Goal: Information Seeking & Learning: Learn about a topic

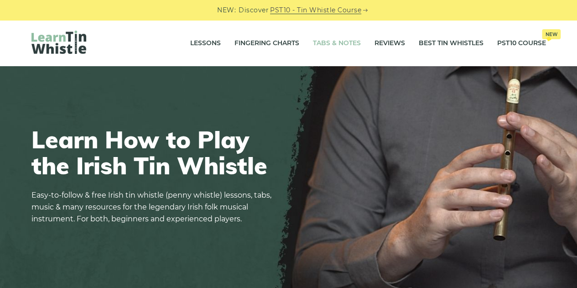
click at [336, 45] on link "Tabs & Notes" at bounding box center [337, 43] width 48 height 23
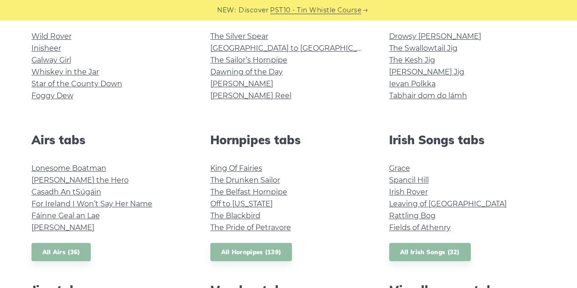
scroll to position [264, 0]
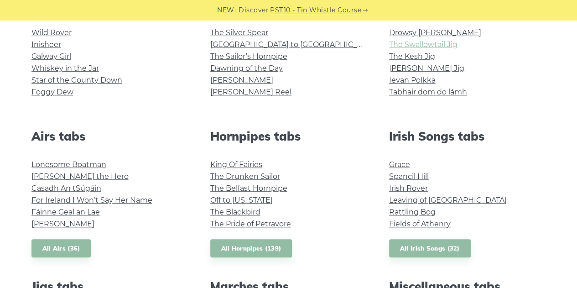
click at [430, 48] on link "The Swallowtail Jig" at bounding box center [423, 44] width 68 height 9
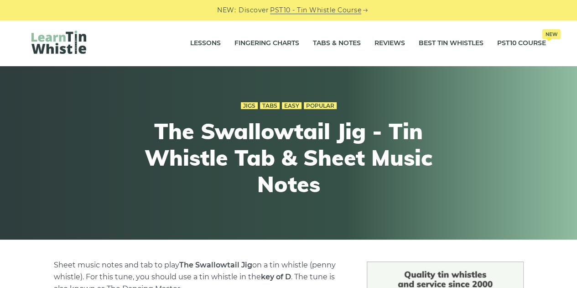
drag, startPoint x: 577, startPoint y: 25, endPoint x: 581, endPoint y: 44, distance: 19.6
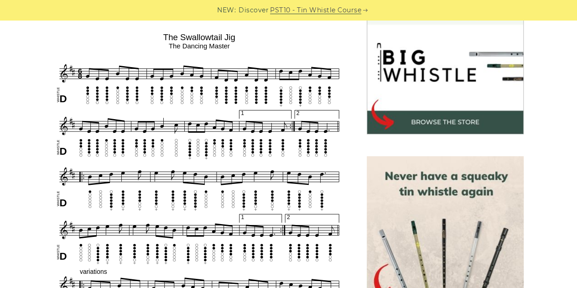
scroll to position [286, 0]
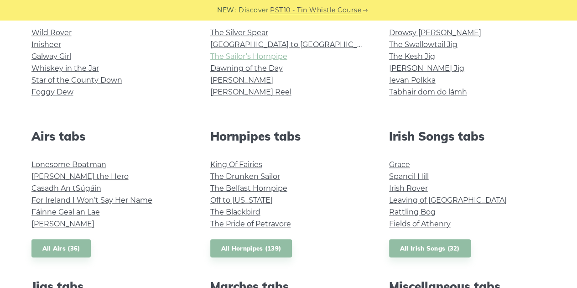
click at [283, 57] on link "The Sailor’s Hornpipe" at bounding box center [248, 56] width 77 height 9
click at [253, 91] on link "[PERSON_NAME] Reel" at bounding box center [250, 92] width 81 height 9
click at [77, 173] on link "[PERSON_NAME] the Hero" at bounding box center [79, 176] width 97 height 9
click at [72, 246] on link "All Airs (36)" at bounding box center [61, 248] width 60 height 19
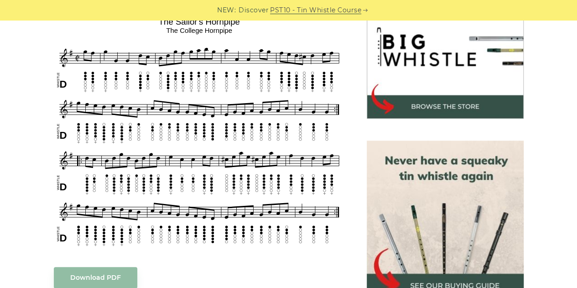
scroll to position [306, 0]
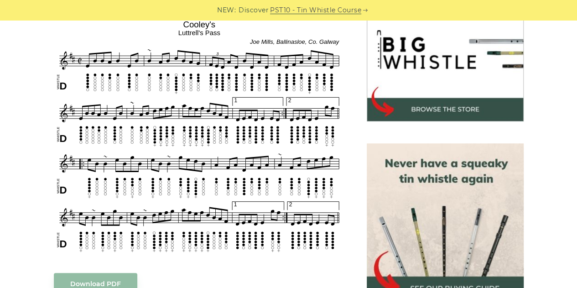
scroll to position [302, 0]
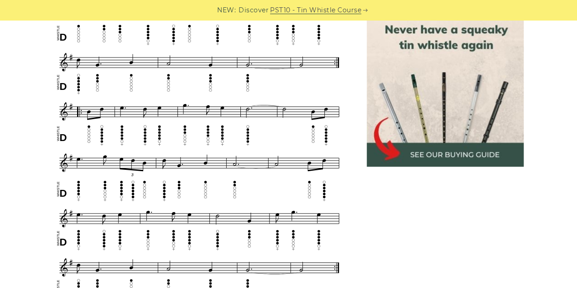
scroll to position [468, 0]
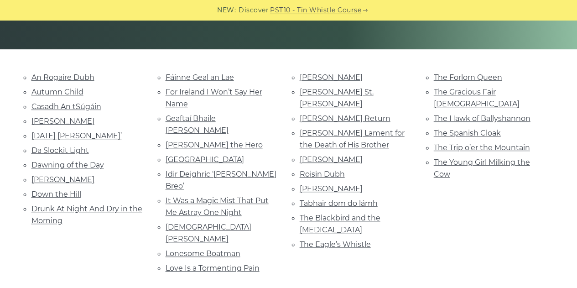
scroll to position [192, 0]
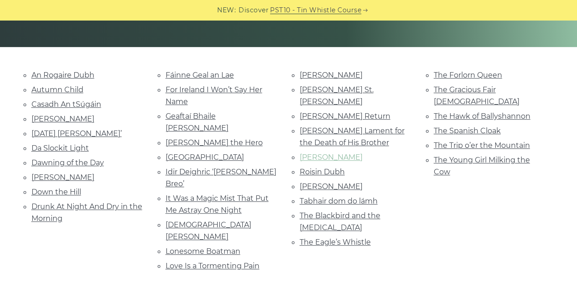
click at [344, 153] on link "Planxty Davis" at bounding box center [331, 157] width 63 height 9
click at [317, 167] on link "Roisin Dubh" at bounding box center [322, 171] width 45 height 9
click at [40, 162] on link "Dawning of the Day" at bounding box center [67, 162] width 73 height 9
click at [205, 247] on link "Lonesome Boatman" at bounding box center [203, 251] width 75 height 9
click at [228, 78] on link "Fáinne Geal an Lae" at bounding box center [200, 75] width 68 height 9
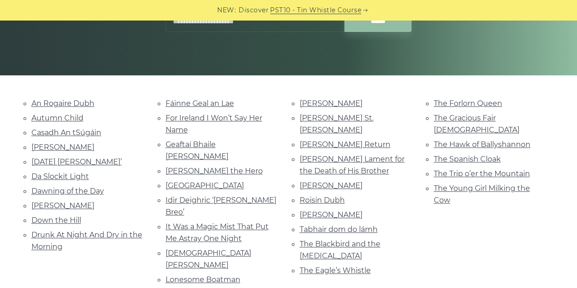
scroll to position [0, 0]
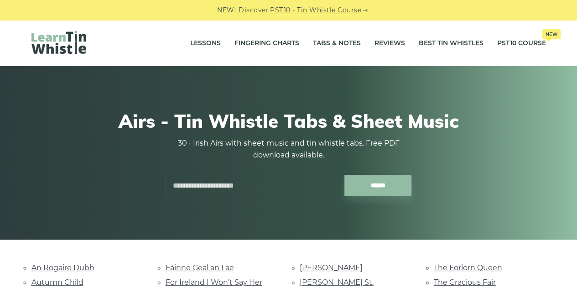
click at [187, 187] on input "text" at bounding box center [255, 185] width 179 height 21
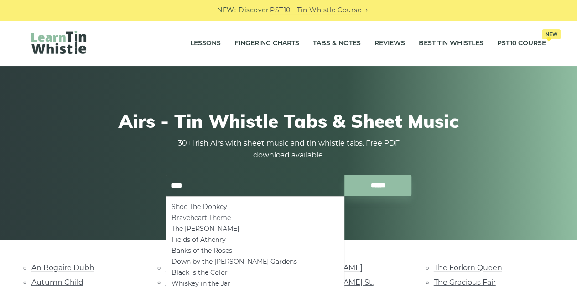
click at [220, 217] on li "Braveheart Theme" at bounding box center [255, 217] width 167 height 11
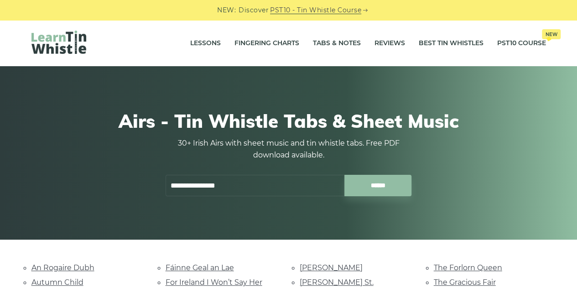
type input "**********"
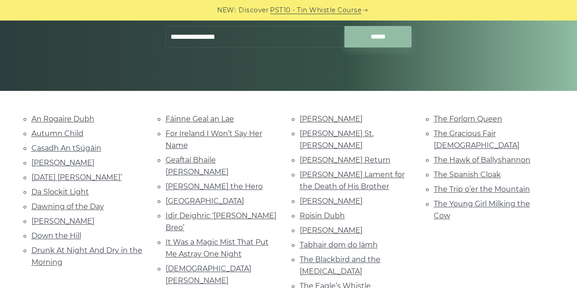
scroll to position [151, 0]
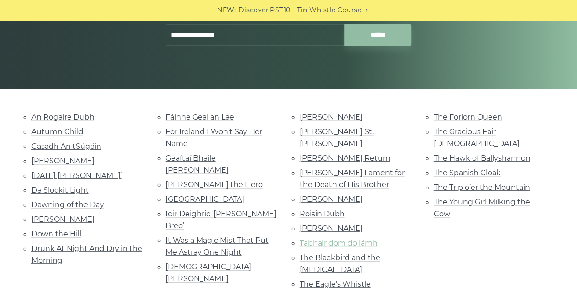
click at [347, 239] on link "Tabhair dom do lámh" at bounding box center [339, 243] width 78 height 9
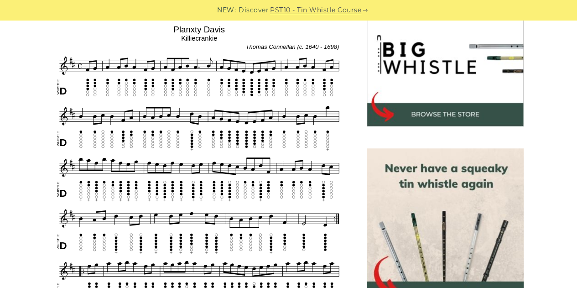
scroll to position [294, 0]
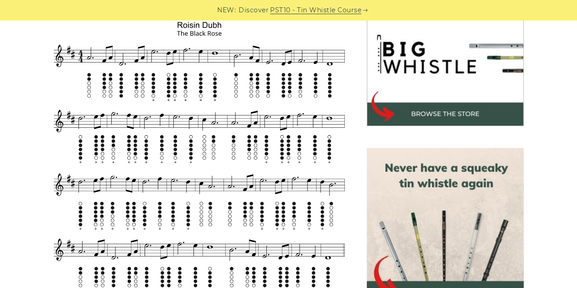
scroll to position [296, 0]
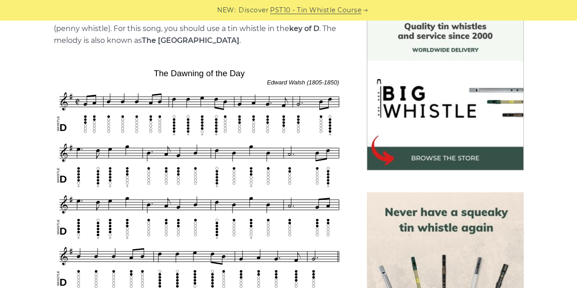
scroll to position [291, 0]
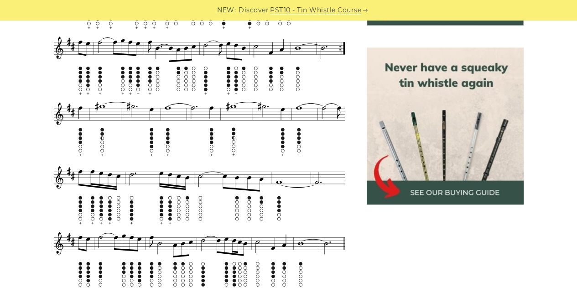
scroll to position [409, 0]
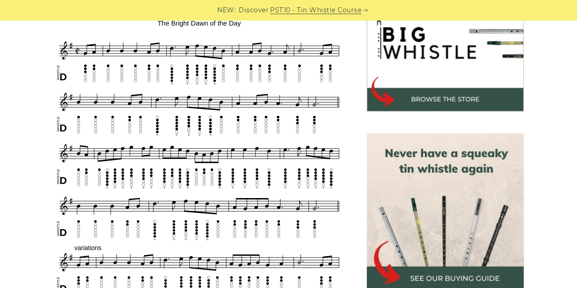
scroll to position [309, 0]
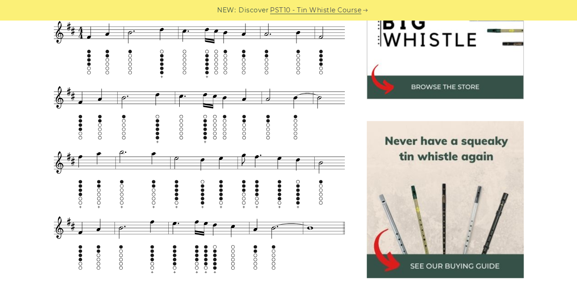
scroll to position [321, 0]
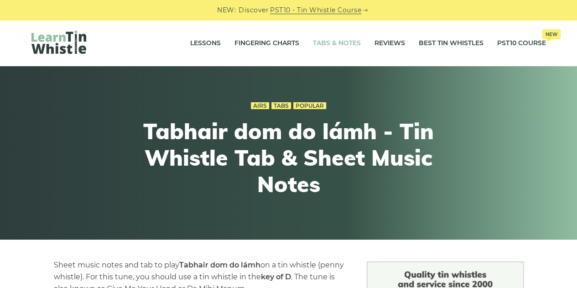
click at [332, 47] on link "Tabs & Notes" at bounding box center [337, 43] width 48 height 23
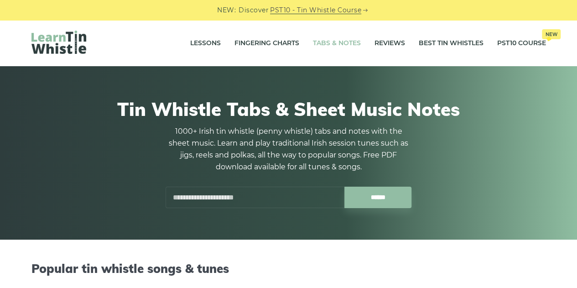
click at [224, 191] on input "text" at bounding box center [255, 197] width 179 height 21
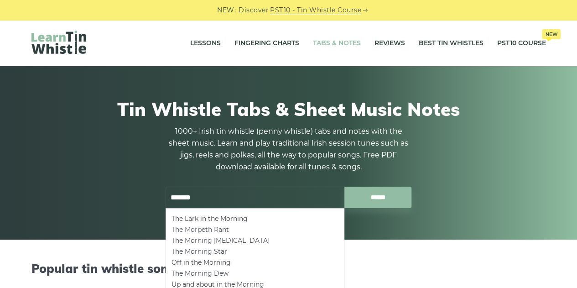
click at [210, 229] on li "The Morpeth Rant" at bounding box center [255, 229] width 167 height 11
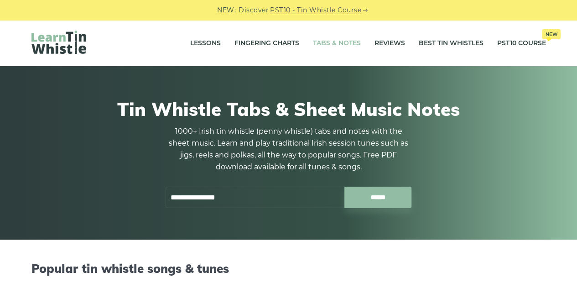
type input "**********"
click at [332, 46] on link "Tabs & Notes" at bounding box center [337, 43] width 48 height 23
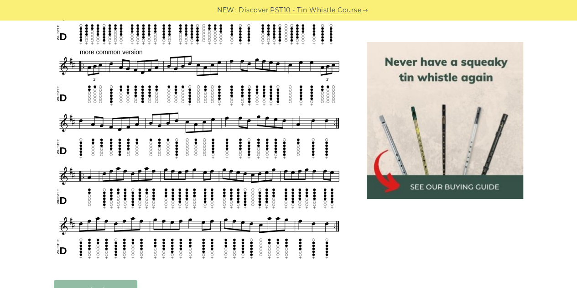
scroll to position [506, 0]
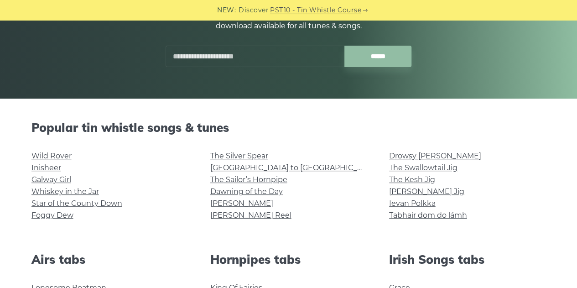
scroll to position [230, 0]
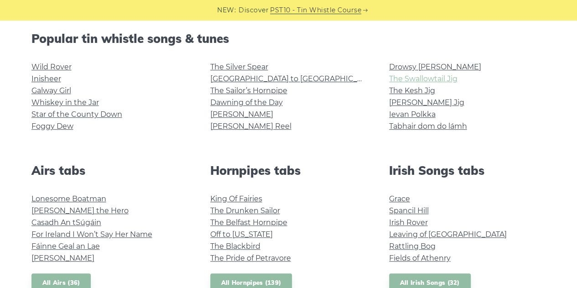
click at [455, 78] on link "The Swallowtail Jig" at bounding box center [423, 78] width 68 height 9
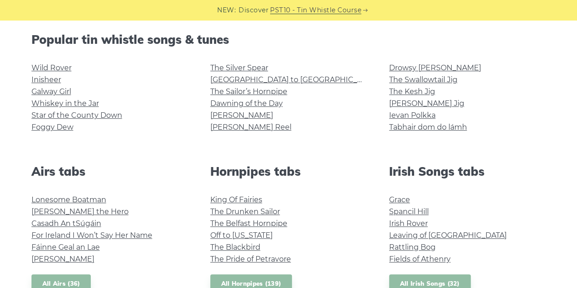
scroll to position [0, 0]
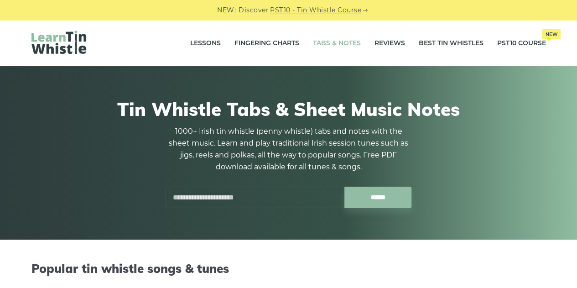
click at [255, 200] on input "text" at bounding box center [255, 197] width 179 height 21
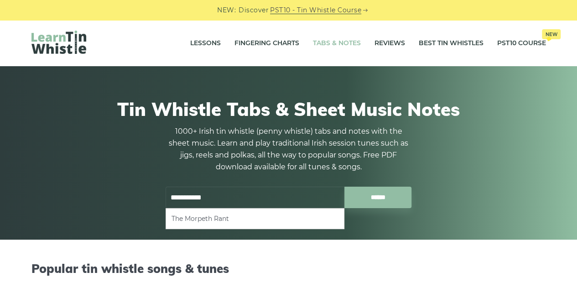
click at [283, 216] on li "The Morpeth Rant" at bounding box center [255, 218] width 167 height 11
type input "**********"
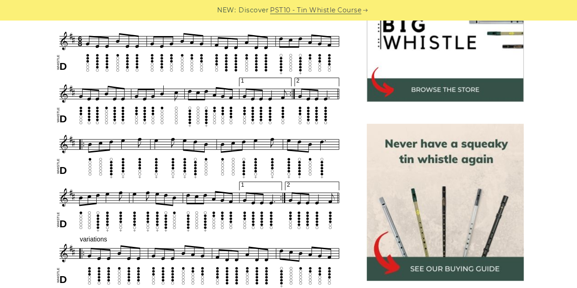
scroll to position [313, 0]
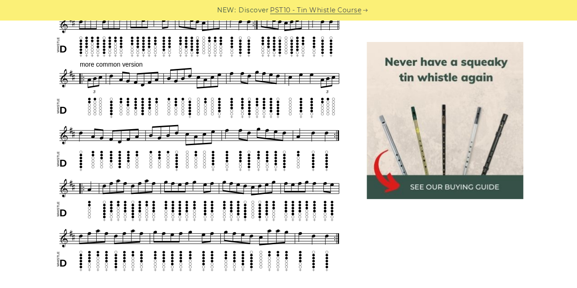
scroll to position [479, 0]
